Goal: Contribute content: Add original content to the website for others to see

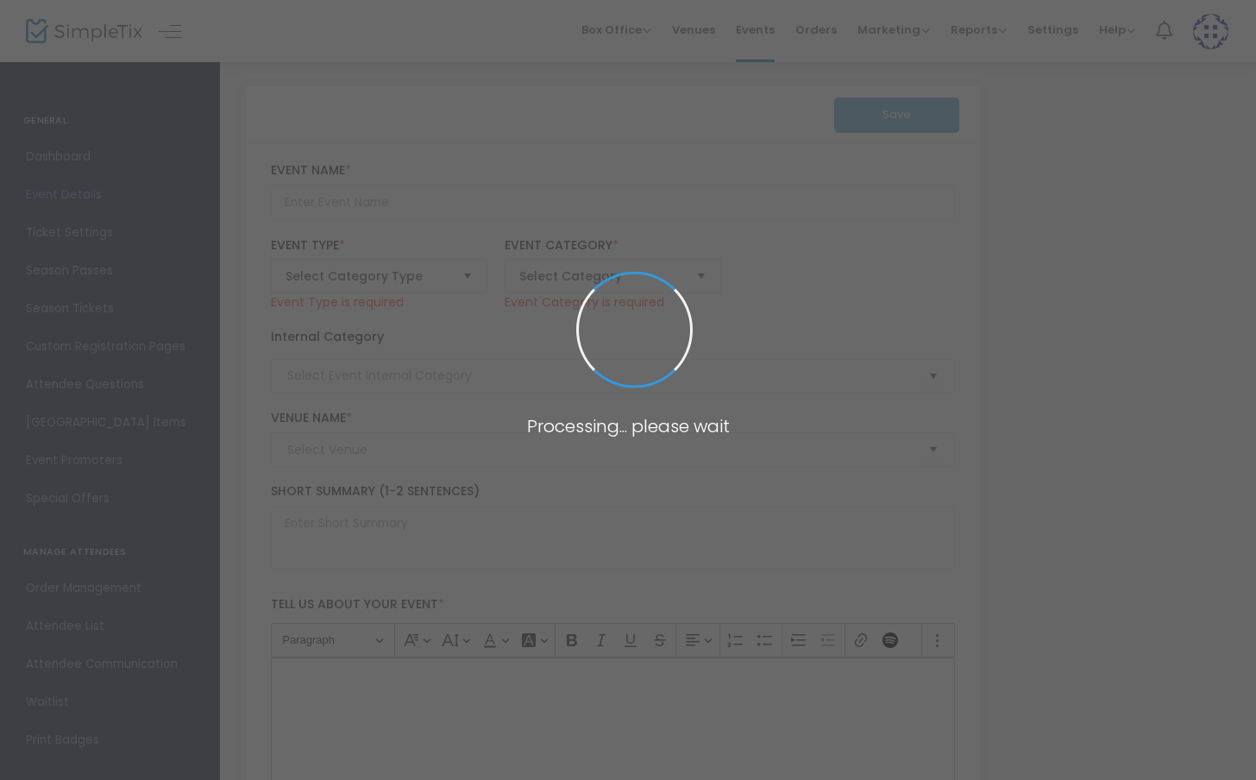
type input "FactoryFest FALL 2025"
type textarea "FactoryFest -- An international film festival held quarterly in [GEOGRAPHIC_DAT…"
type input "Buy Tickets"
type input "[PERSON_NAME][GEOGRAPHIC_DATA]"
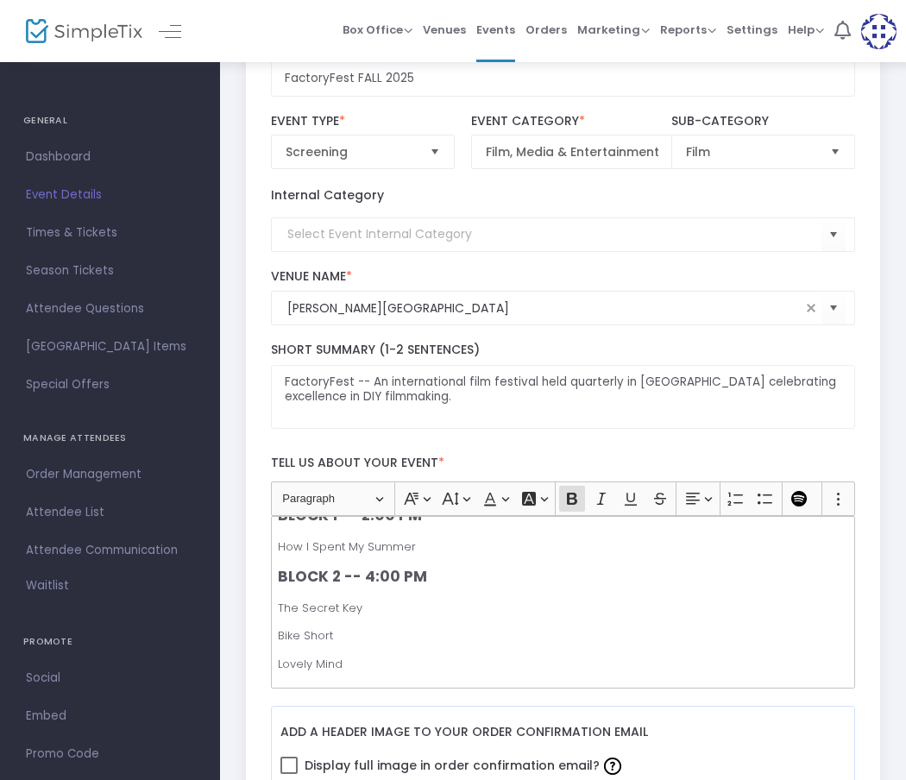
scroll to position [72, 0]
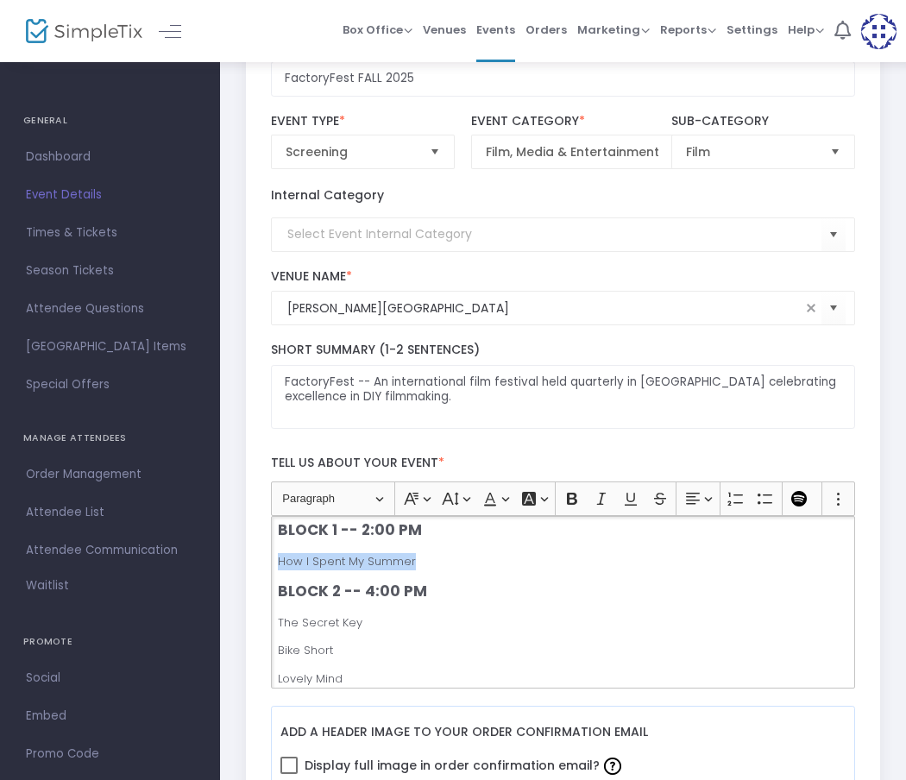
drag, startPoint x: 278, startPoint y: 558, endPoint x: 419, endPoint y: 561, distance: 141.5
click at [419, 561] on p "How I Spent My Summer" at bounding box center [563, 561] width 570 height 17
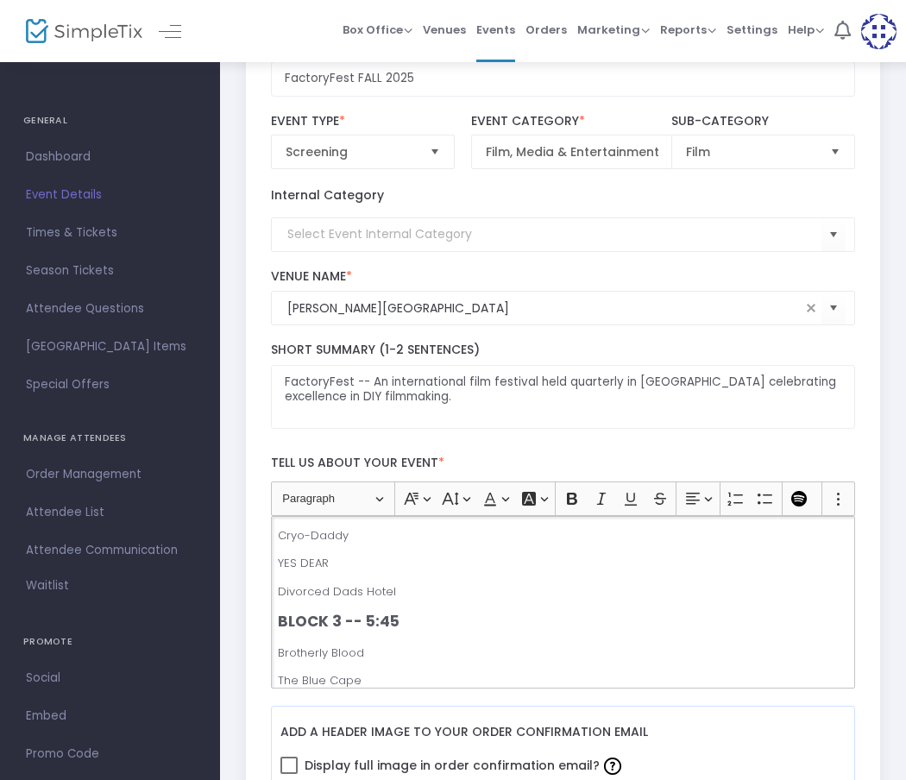
scroll to position [307, 0]
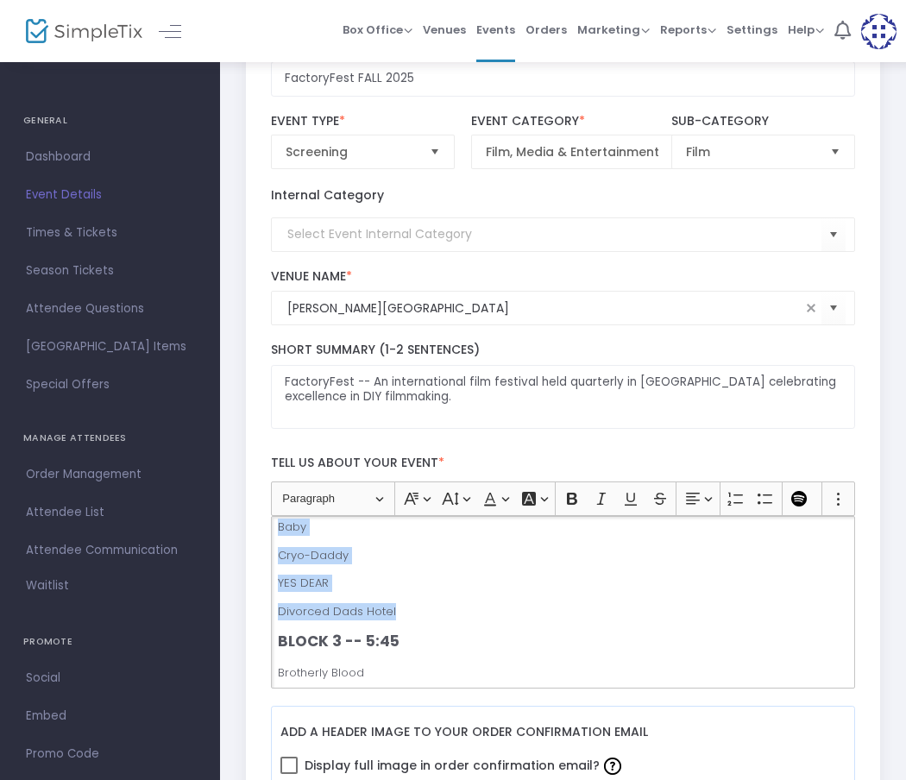
drag, startPoint x: 280, startPoint y: 624, endPoint x: 398, endPoint y: 608, distance: 119.2
click at [401, 607] on div "NOTE: Films in each block are not necessarily listed in the order they will app…" at bounding box center [563, 602] width 585 height 173
copy div "The Secret Key Bike Short Lovely Mind Avner The Other Partners Baby Cryo-Daddy …"
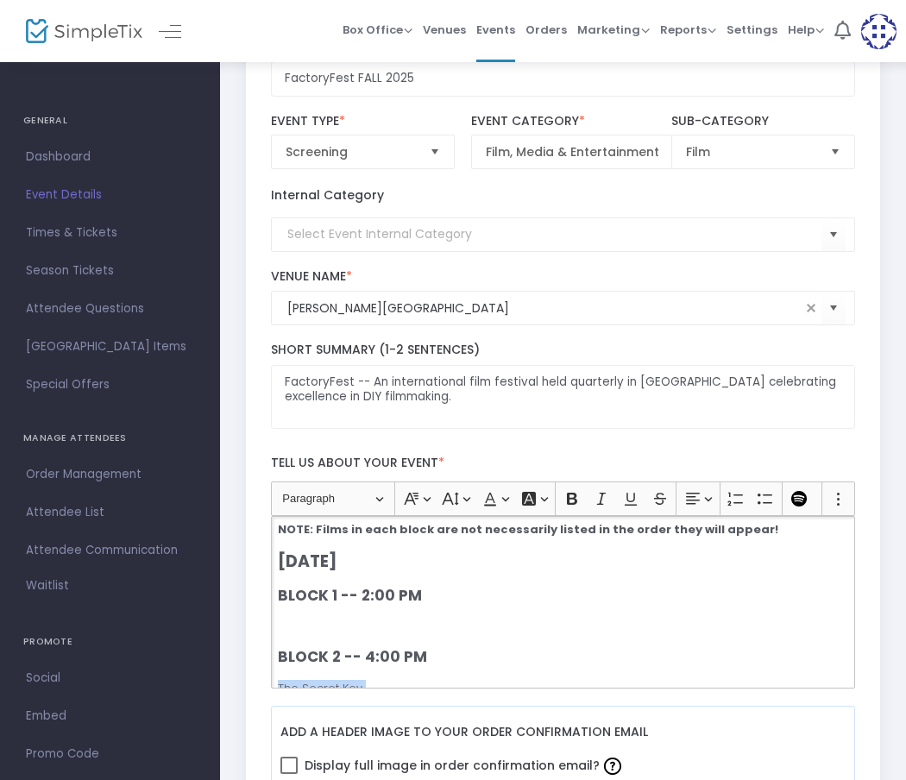
scroll to position [0, 0]
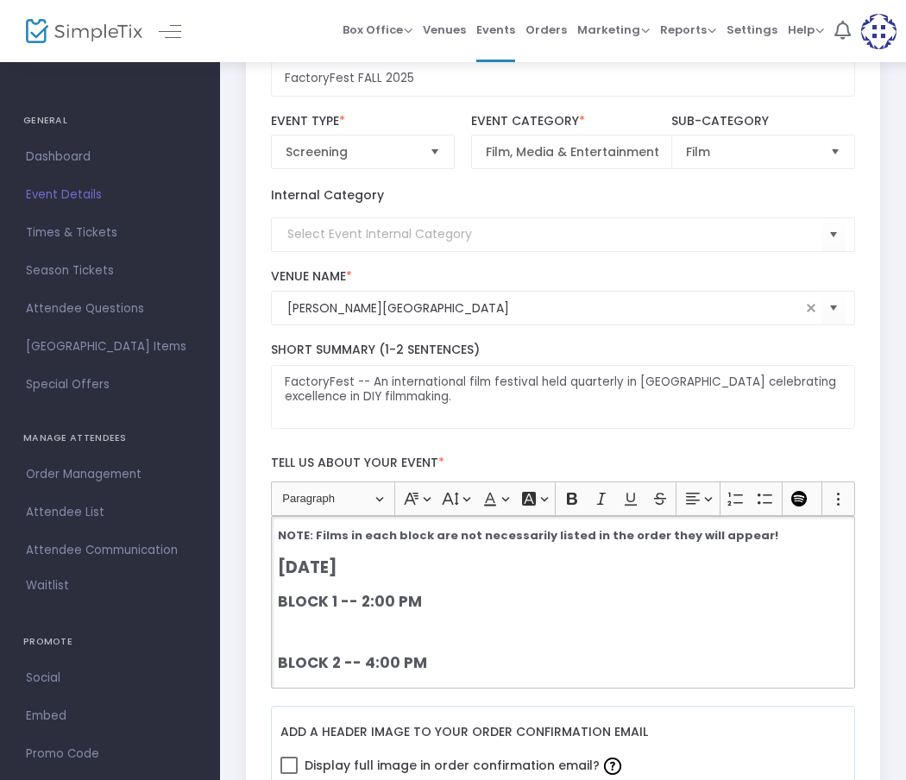
click at [284, 628] on p "Rich Text Editor, main" at bounding box center [563, 633] width 570 height 17
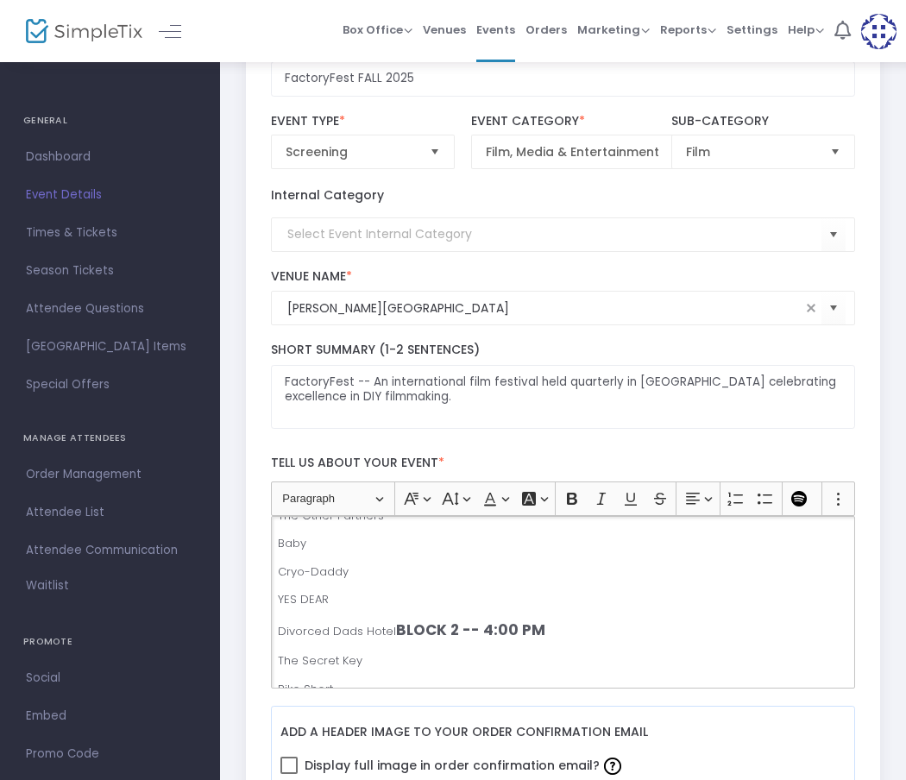
scroll to position [239, 0]
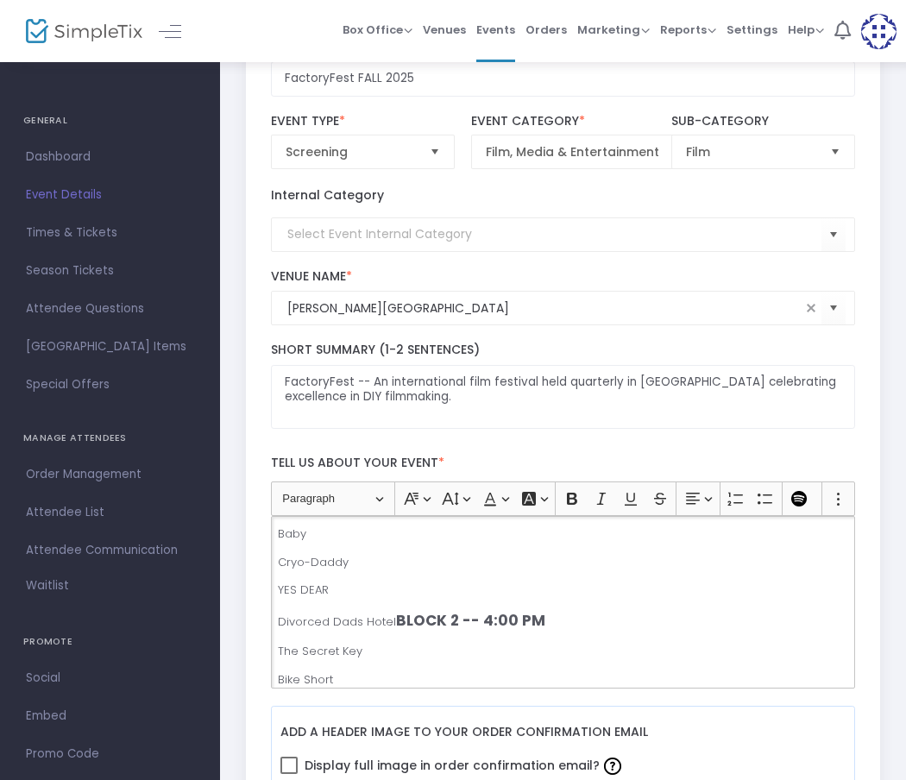
click at [396, 620] on strong "BLOCK 2 -- 4:00 PM" at bounding box center [470, 620] width 149 height 21
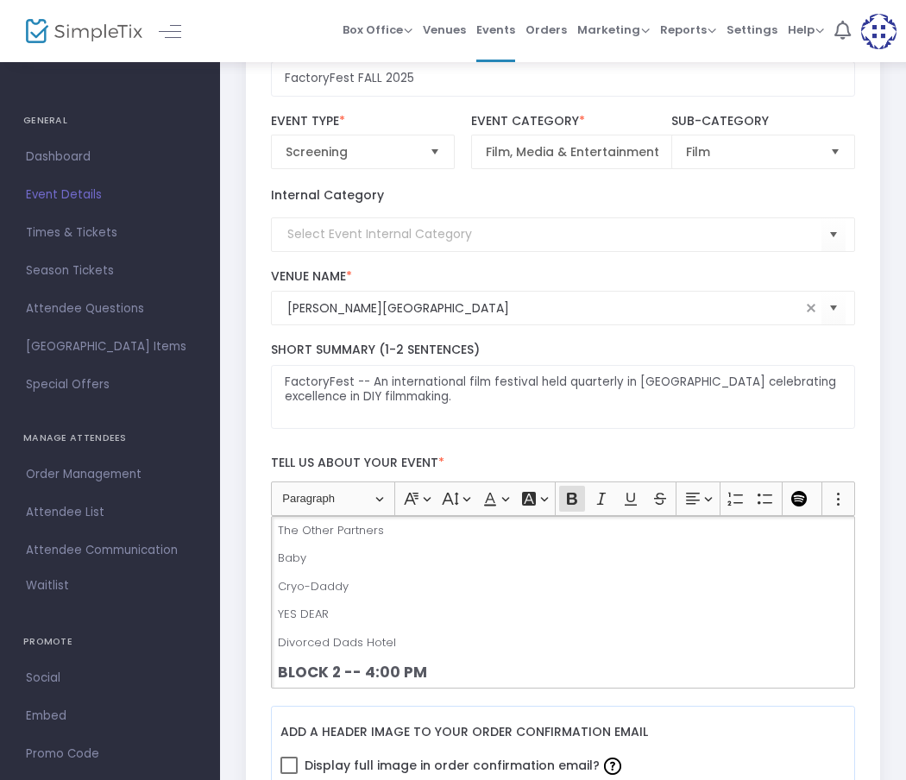
scroll to position [224, 0]
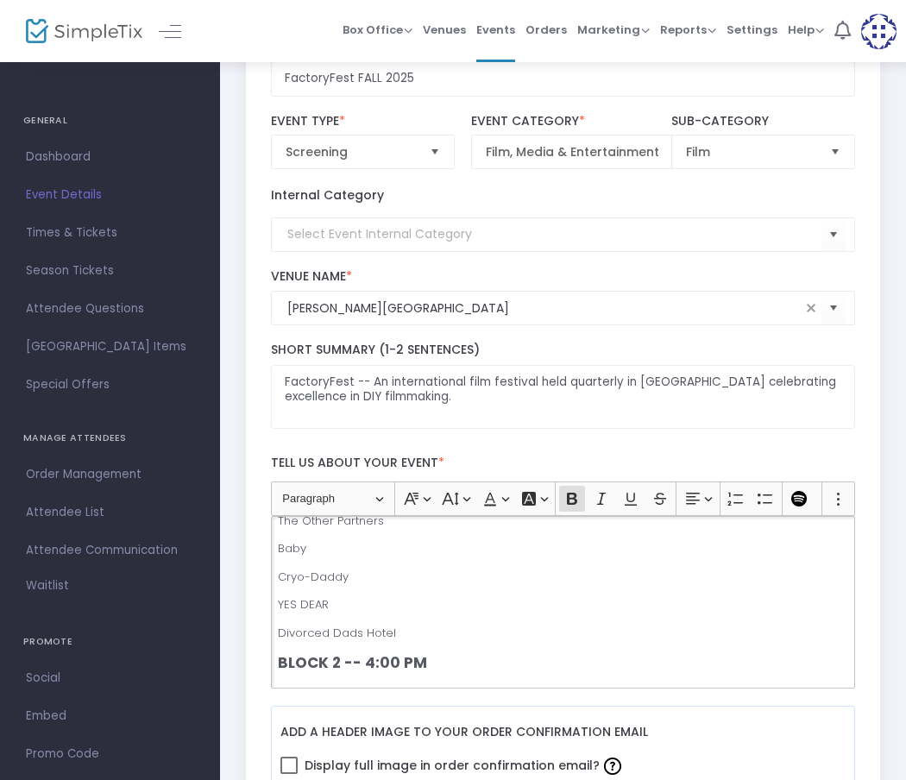
click at [342, 664] on strong "BLOCK 2 -- 4:00 PM" at bounding box center [352, 662] width 149 height 21
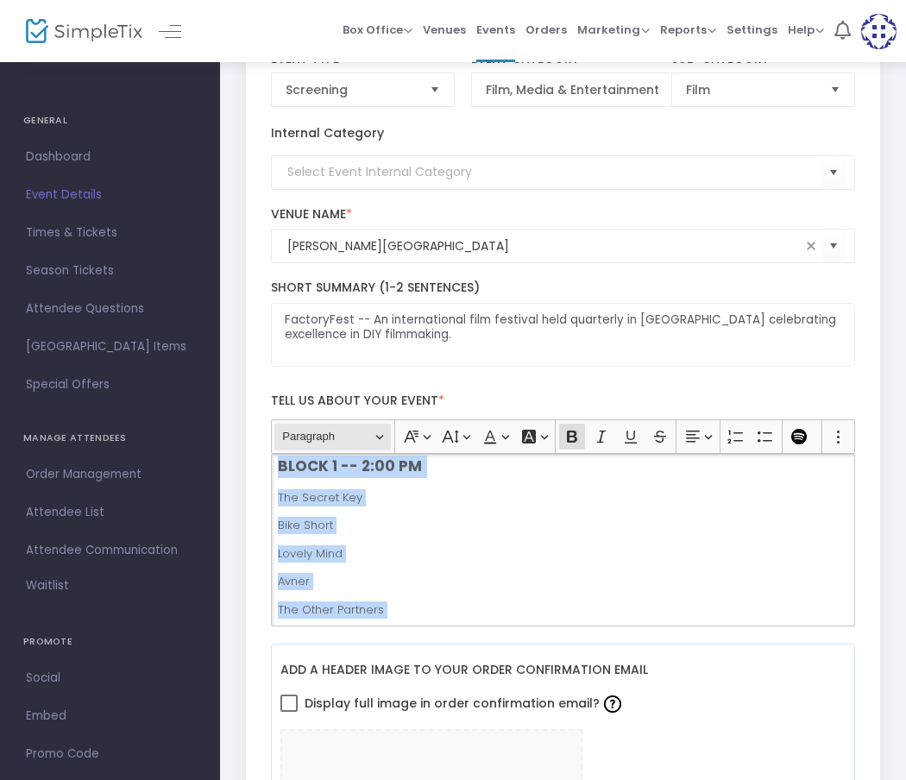
scroll to position [0, 0]
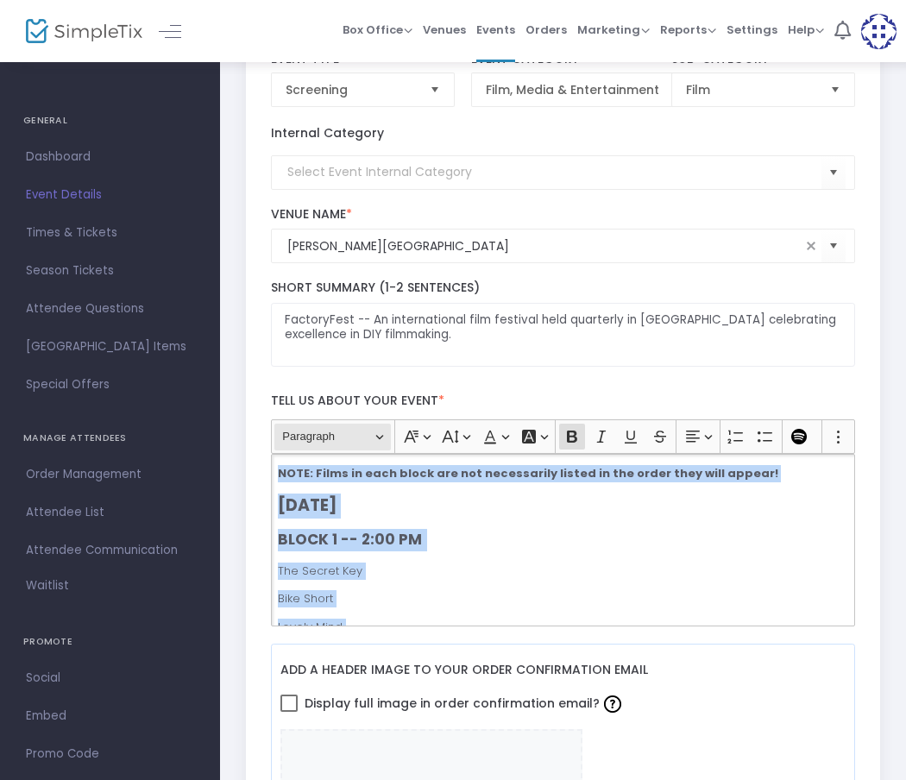
drag, startPoint x: 400, startPoint y: 576, endPoint x: 279, endPoint y: 431, distance: 189.4
click at [279, 431] on ckeditor "Heading Paragraph Paragraph Heading 1 Heading 2 Heading 3 Font Family Font Fami…" at bounding box center [563, 522] width 585 height 207
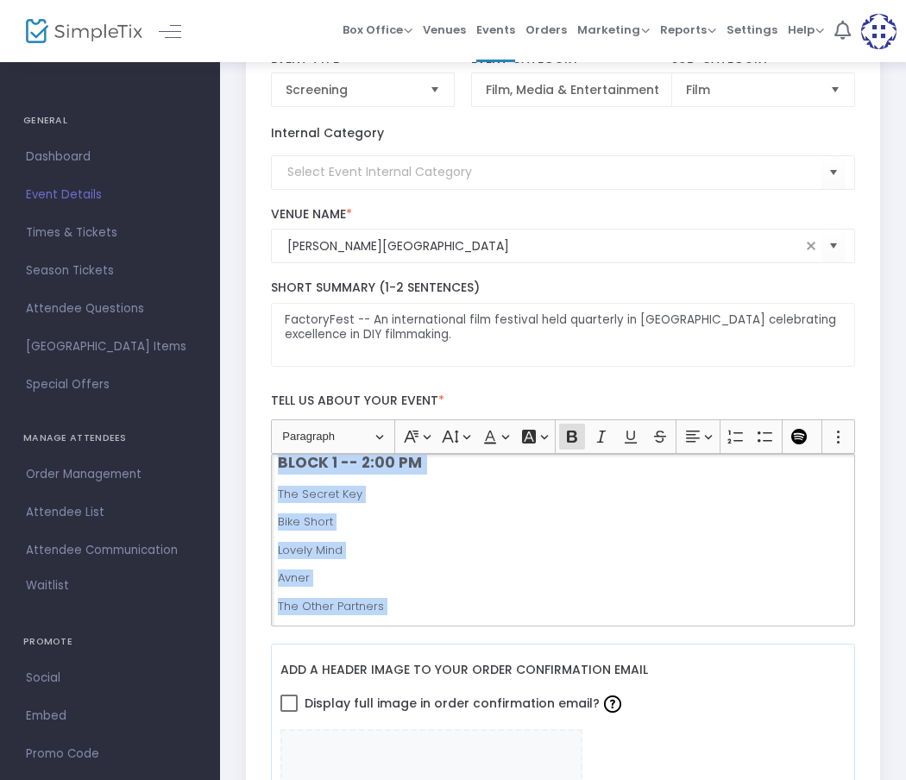
click at [444, 530] on div "NOTE: Films in each block are not necessarily listed in the order they will app…" at bounding box center [563, 540] width 585 height 173
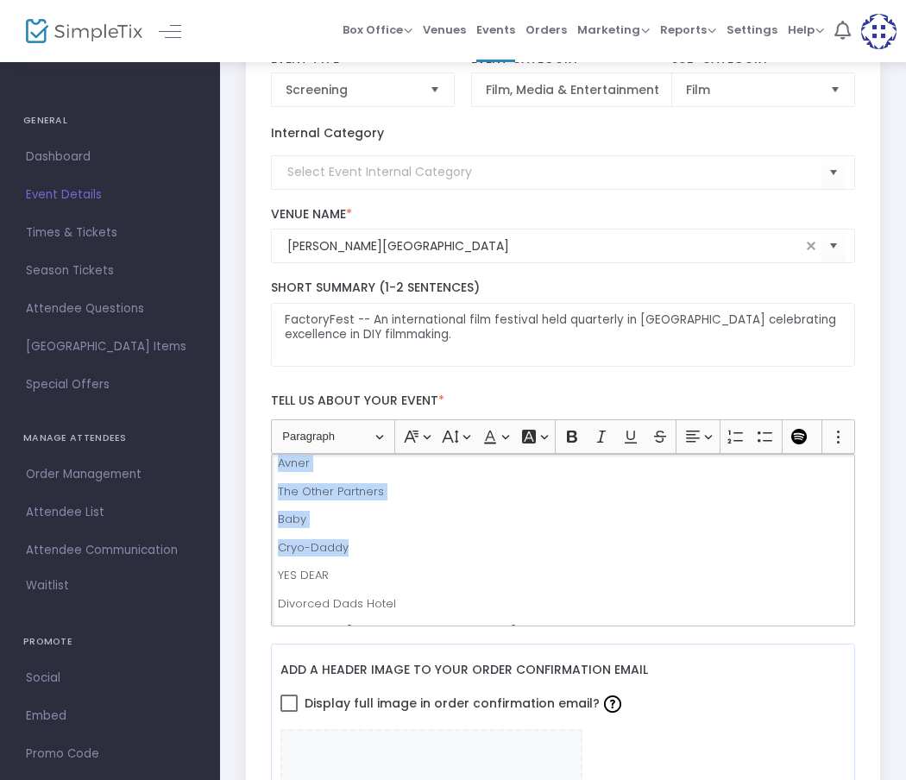
scroll to position [79, 0]
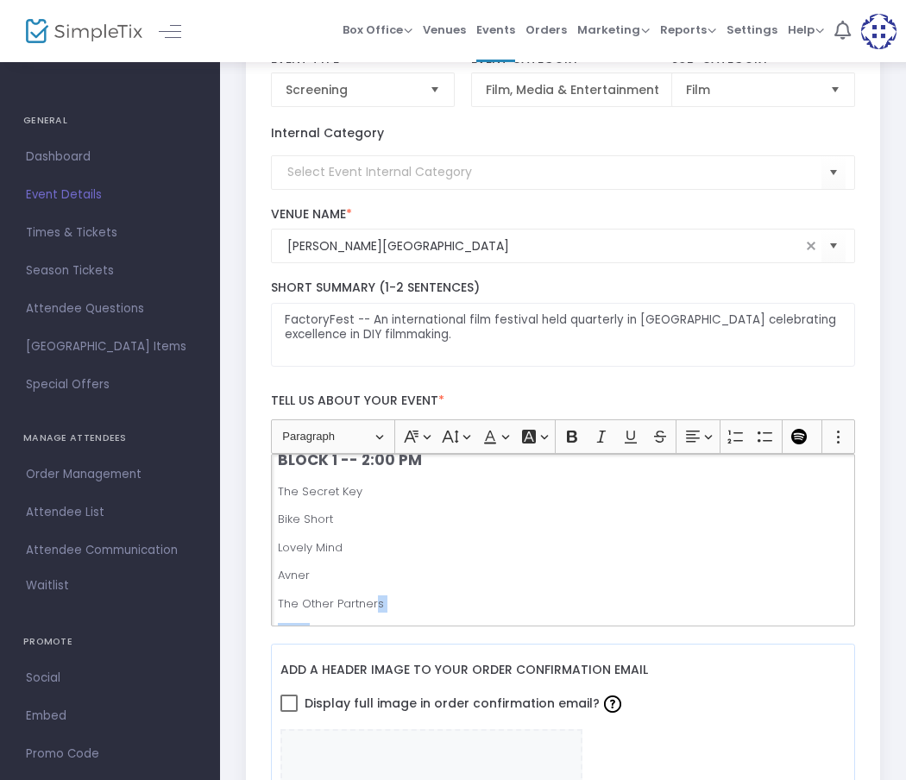
drag, startPoint x: 280, startPoint y: 486, endPoint x: 380, endPoint y: 600, distance: 151.6
click at [380, 600] on div "NOTE: Films in each block are not necessarily listed in the order they will app…" at bounding box center [563, 540] width 585 height 173
click at [412, 553] on p "Lovely Mind" at bounding box center [563, 547] width 570 height 17
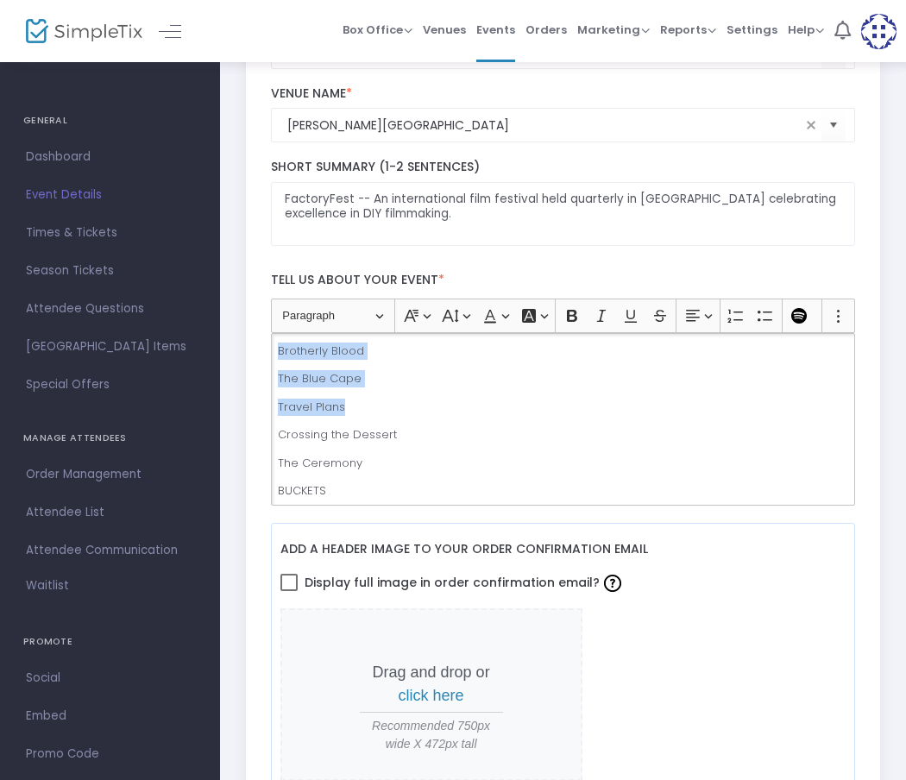
scroll to position [0, 0]
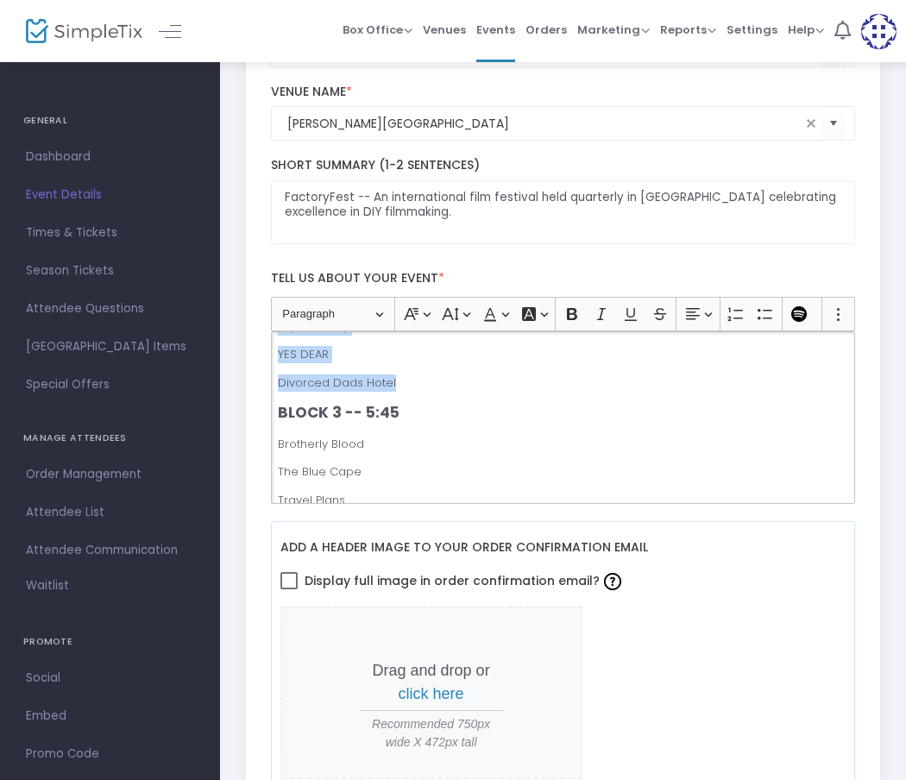
drag, startPoint x: 289, startPoint y: 293, endPoint x: 384, endPoint y: 399, distance: 141.7
click at [384, 399] on div "NOTE: Films in each block are not necessarily listed in the order they will app…" at bounding box center [563, 417] width 585 height 173
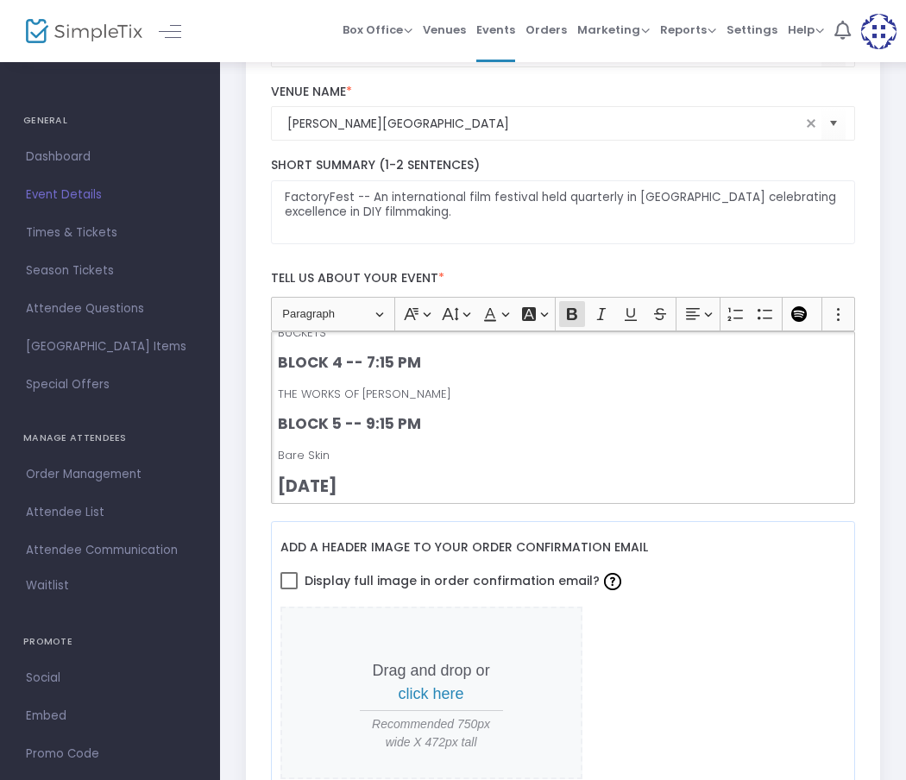
scroll to position [323, 0]
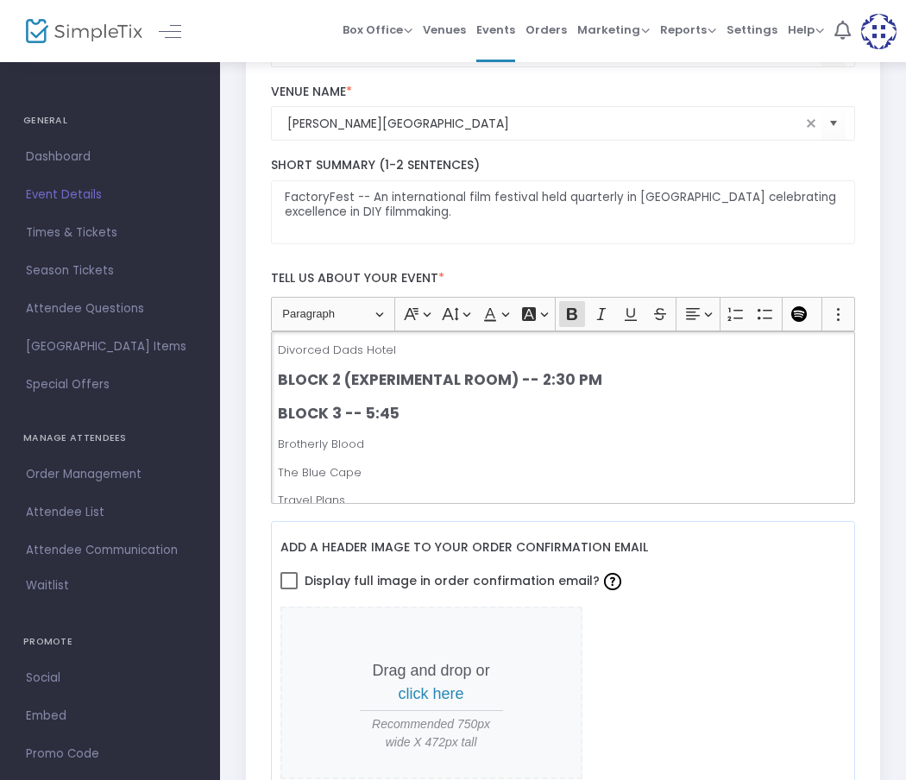
click at [604, 382] on p "BLOCK 2 (EXPERIMENTAL ROOM) -- 2:30 PM" at bounding box center [563, 380] width 570 height 22
click at [285, 398] on div "NOTE: Films in each block are not necessarily listed in the order they will app…" at bounding box center [563, 417] width 585 height 173
click at [285, 395] on div "NOTE: Films in each block are not necessarily listed in the order they will app…" at bounding box center [563, 417] width 585 height 173
drag, startPoint x: 405, startPoint y: 352, endPoint x: 271, endPoint y: 355, distance: 133.8
click at [271, 355] on div "NOTE: Films in each block are not necessarily listed in the order they will app…" at bounding box center [563, 417] width 585 height 173
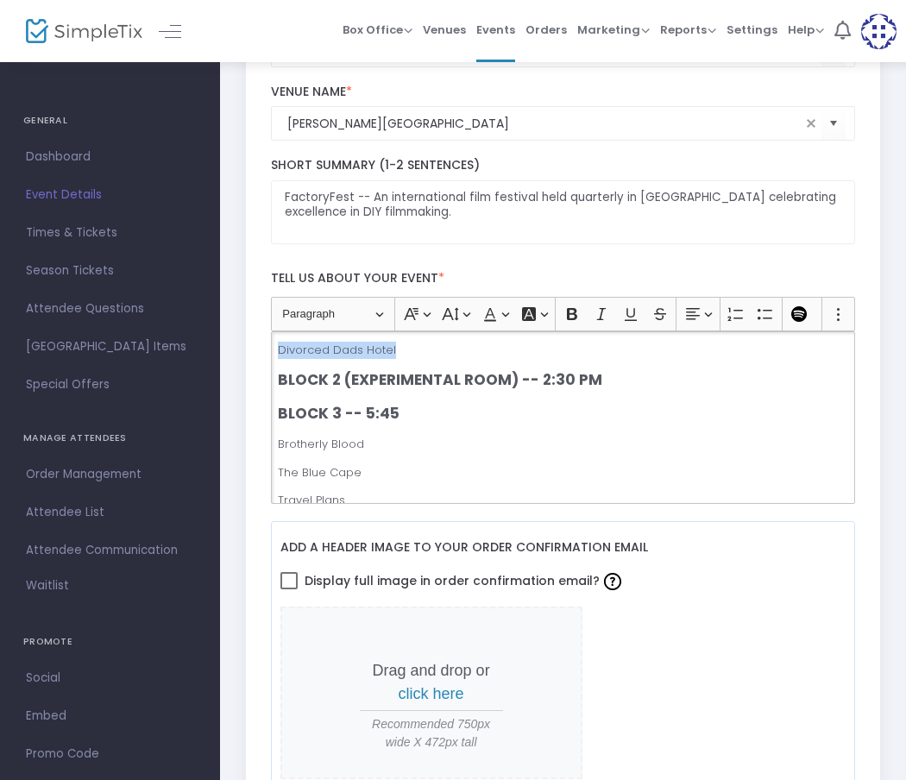
copy p "Divorced Dads Hotel"
click at [599, 383] on p "BLOCK 2 (EXPERIMENTAL ROOM) -- 2:30 PM" at bounding box center [563, 380] width 570 height 22
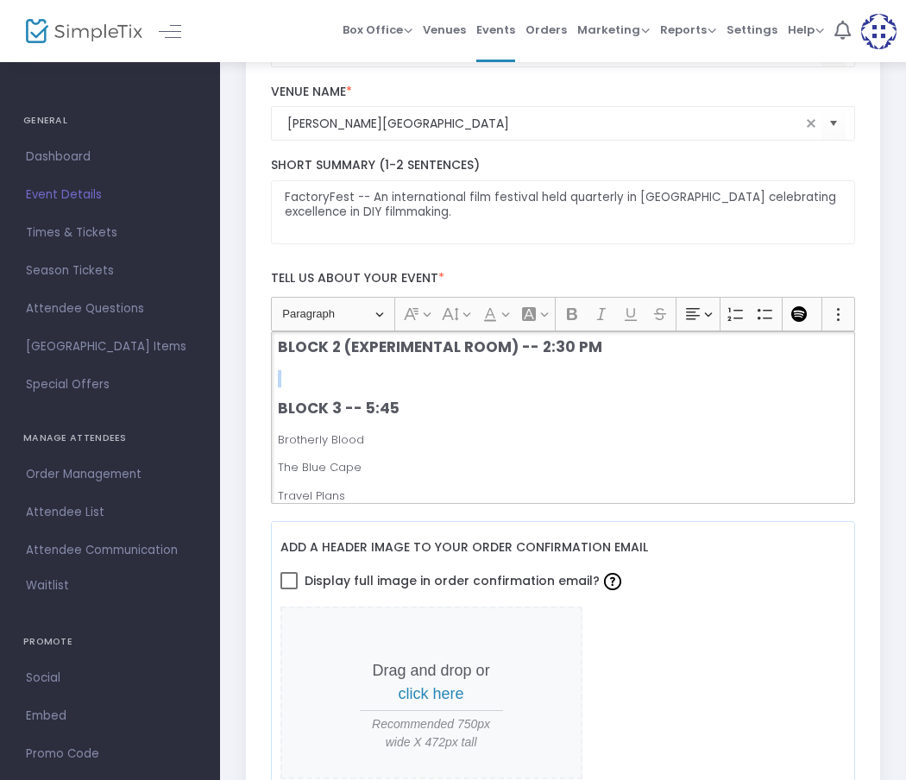
scroll to position [350, 0]
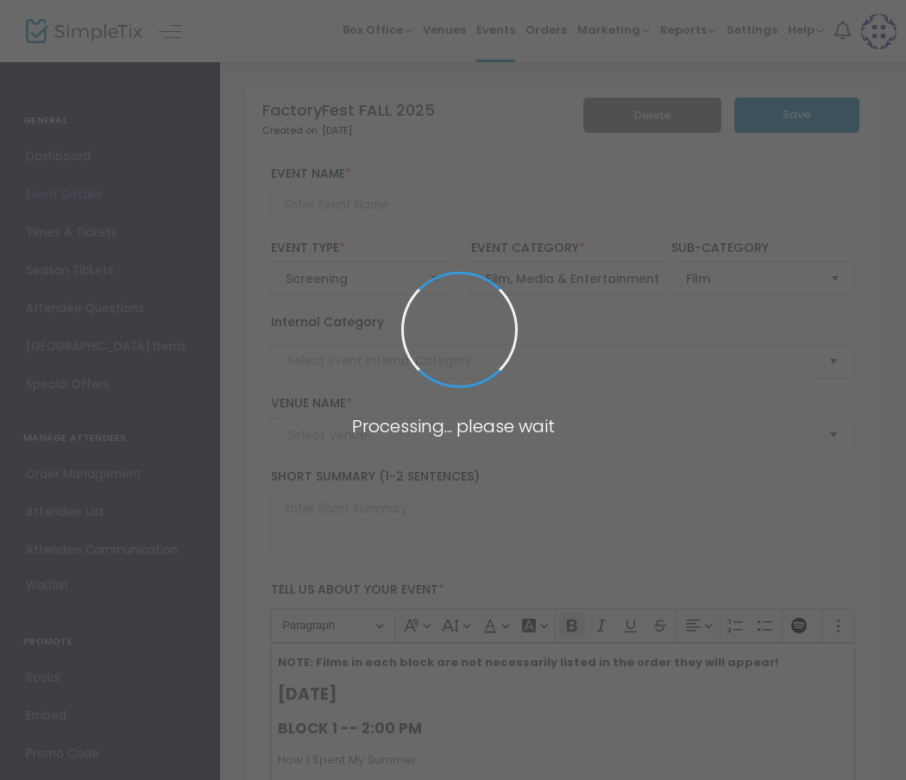
type input "FactoryFest FALL 2025"
type textarea "FactoryFest -- An international film festival held quarterly in [GEOGRAPHIC_DAT…"
type input "Buy Tickets"
type input "[PERSON_NAME][GEOGRAPHIC_DATA]"
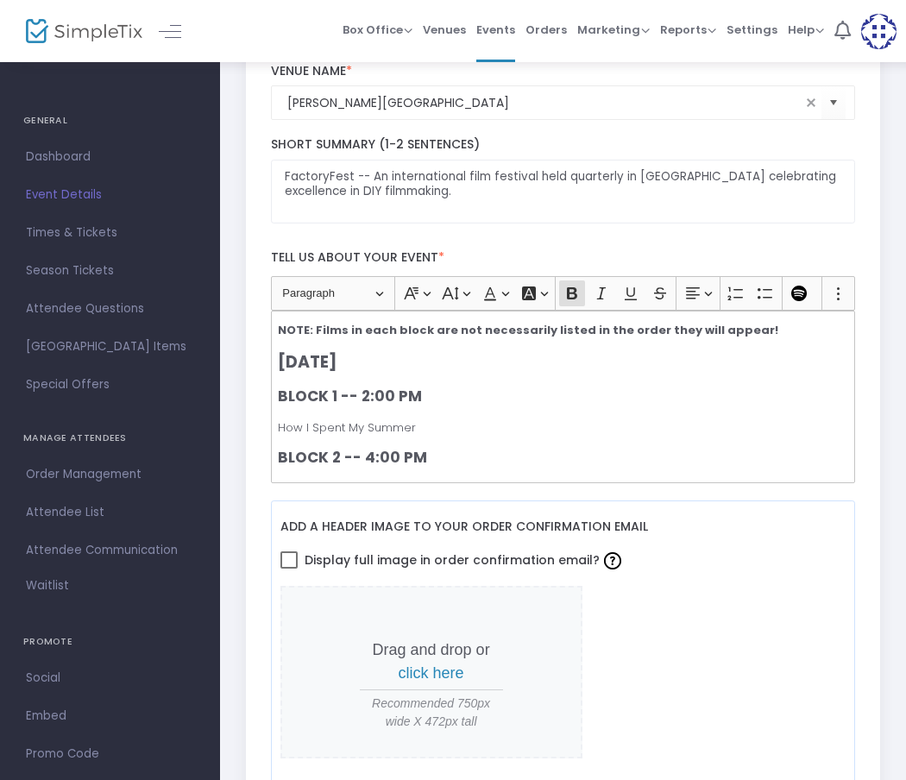
scroll to position [349, 0]
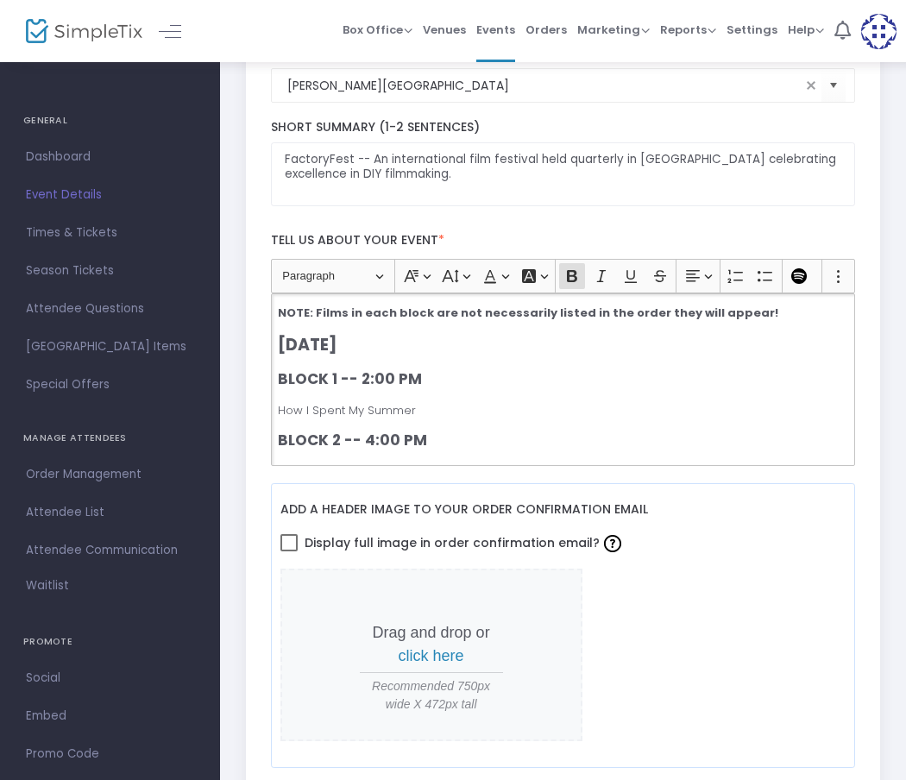
click at [472, 430] on p "BLOCK 2 -- 4:00 PM" at bounding box center [563, 441] width 570 height 22
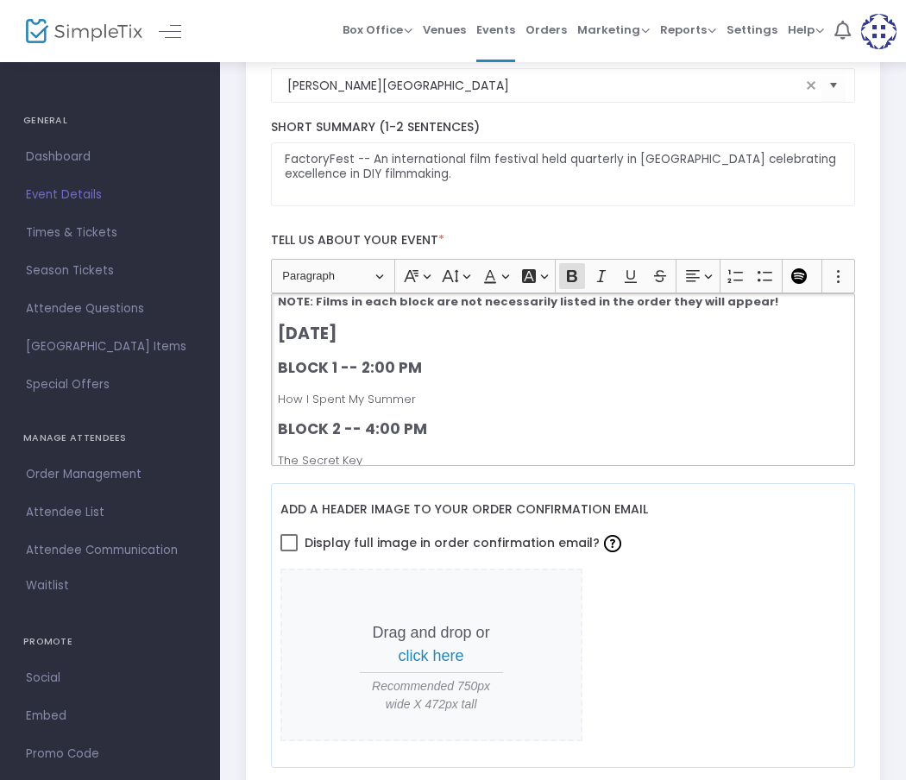
scroll to position [13, 0]
